Goal: Navigation & Orientation: Find specific page/section

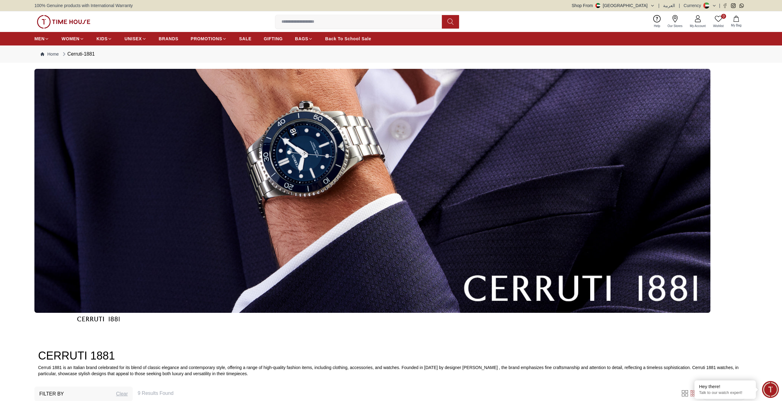
scroll to position [215, 0]
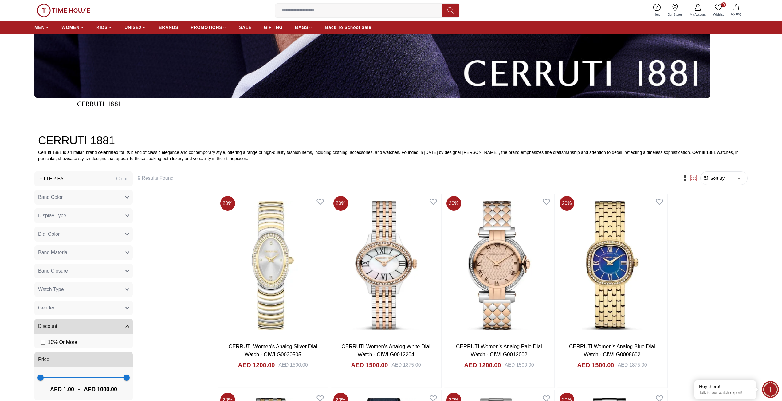
click at [101, 200] on button "Band Color" at bounding box center [83, 197] width 98 height 15
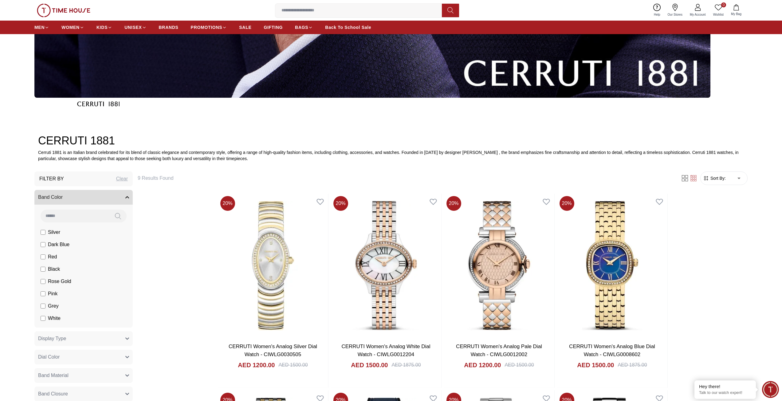
click at [101, 200] on button "Band Color" at bounding box center [83, 197] width 98 height 15
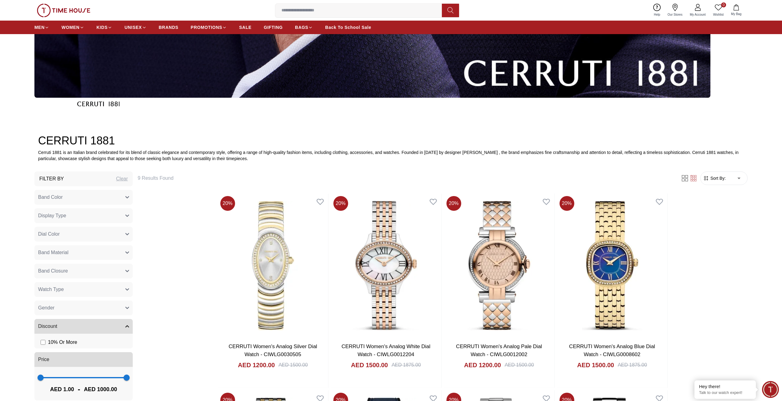
click at [90, 200] on button "Band Color" at bounding box center [83, 197] width 98 height 15
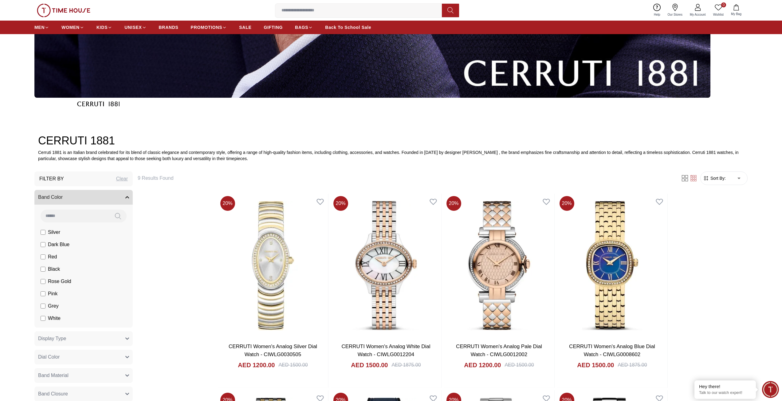
click at [90, 200] on button "Band Color" at bounding box center [83, 197] width 98 height 15
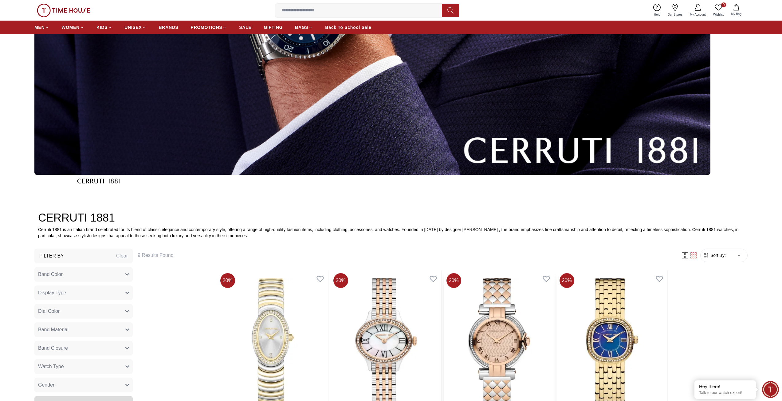
scroll to position [0, 0]
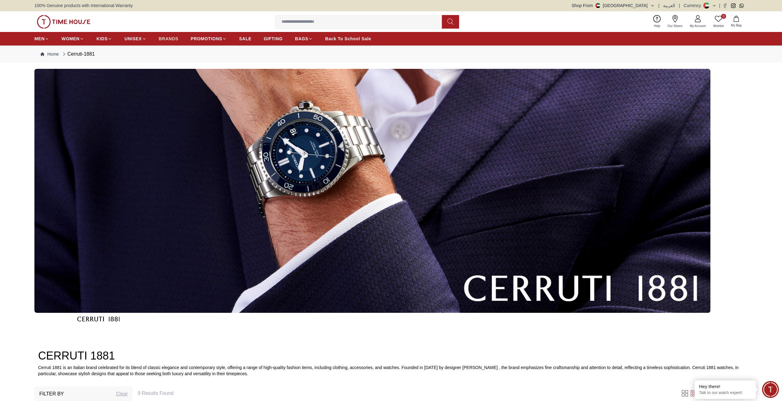
click at [169, 40] on span "BRANDS" at bounding box center [169, 39] width 20 height 6
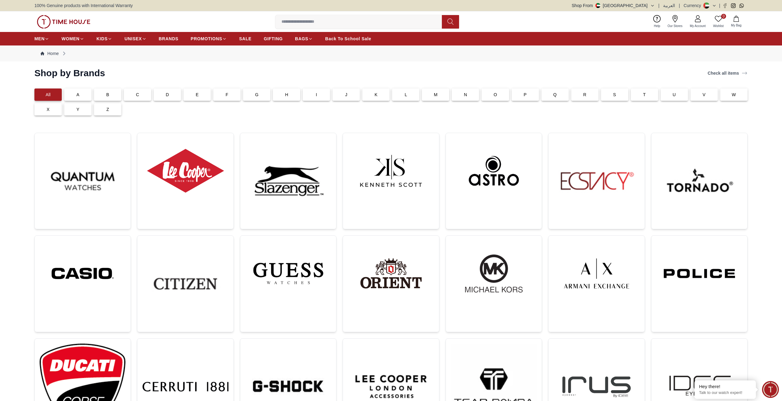
click at [143, 93] on div "C" at bounding box center [137, 95] width 27 height 12
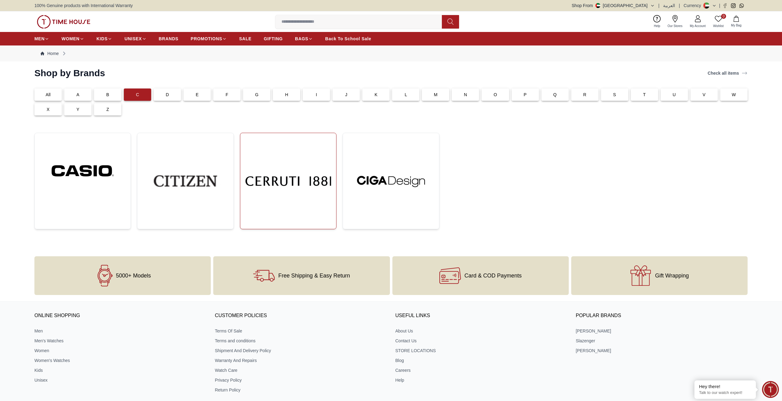
click at [279, 178] on img at bounding box center [288, 181] width 86 height 86
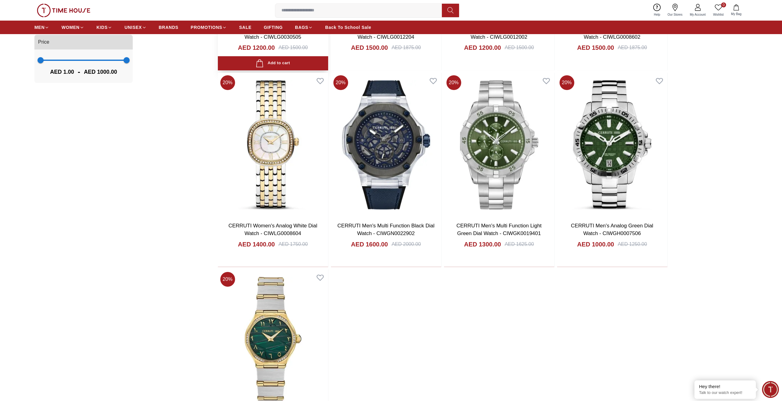
scroll to position [584, 0]
